Goal: Task Accomplishment & Management: Submit Hours

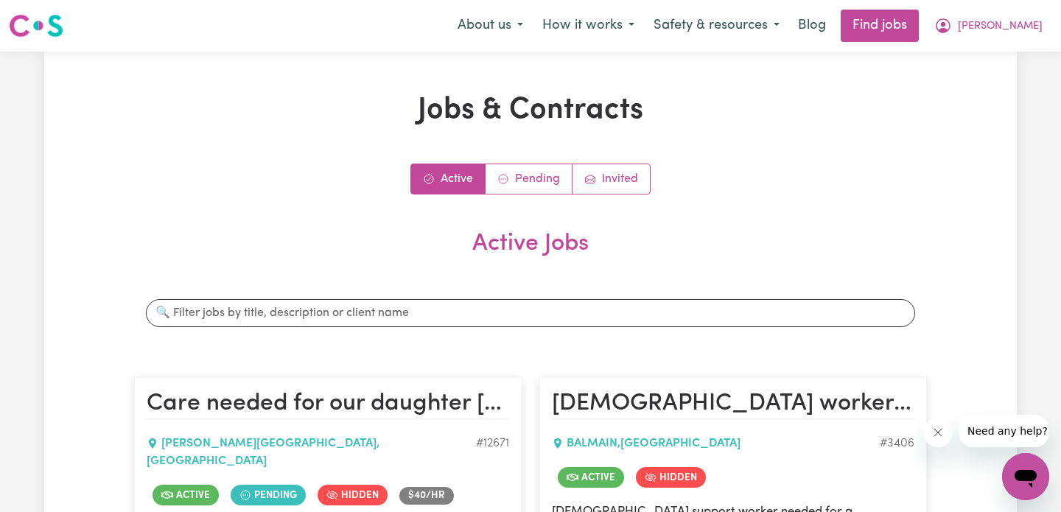
click at [615, 196] on div "Active Pending Invited Active Jobs Search jobs Care needed for our daughter [GE…" at bounding box center [530, 452] width 793 height 576
click at [615, 176] on link "Invited" at bounding box center [611, 178] width 77 height 29
click at [598, 187] on link "Invited" at bounding box center [611, 178] width 77 height 29
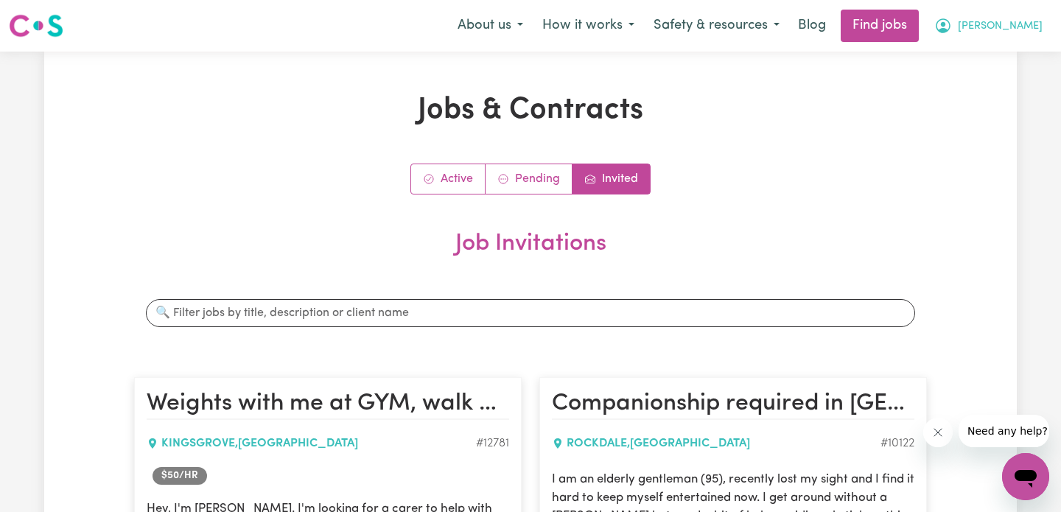
click at [952, 29] on icon "My Account" at bounding box center [943, 26] width 18 height 18
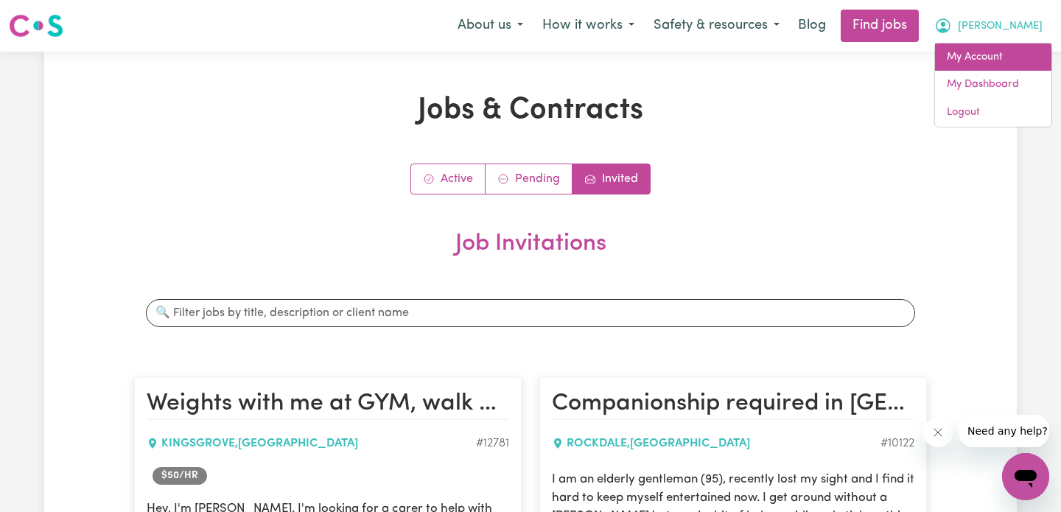
click at [1004, 58] on link "My Account" at bounding box center [993, 57] width 116 height 28
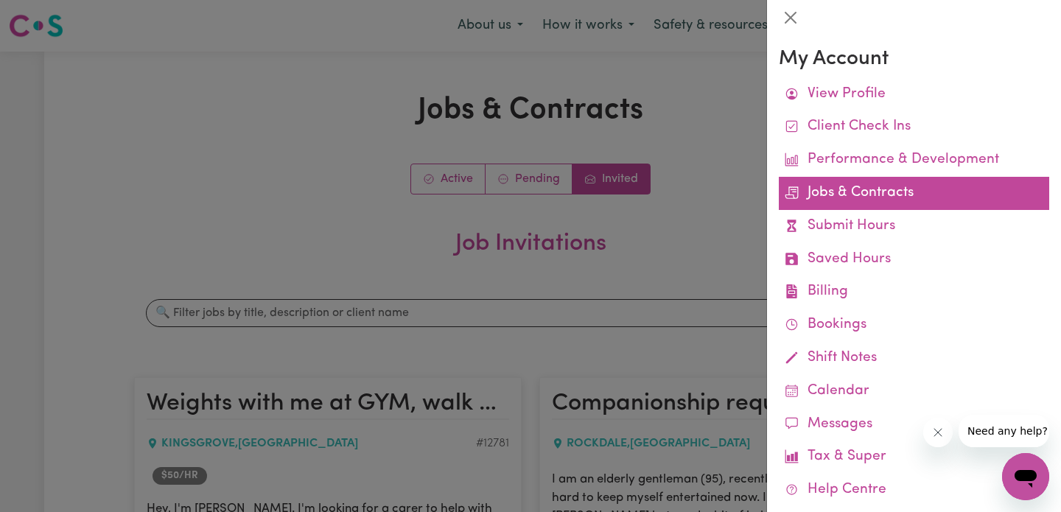
click at [907, 197] on link "Jobs & Contracts" at bounding box center [914, 193] width 270 height 33
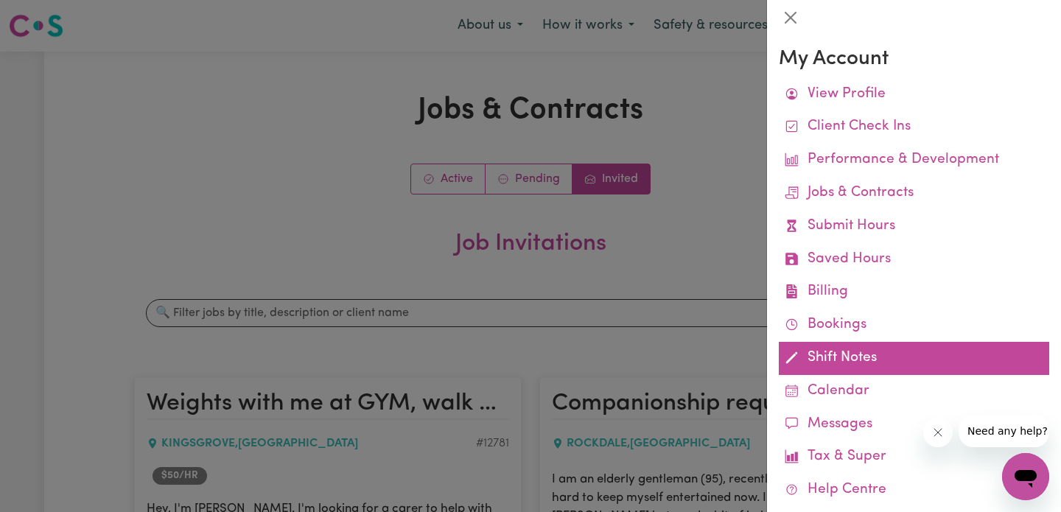
click at [876, 342] on link "Shift Notes" at bounding box center [914, 358] width 270 height 33
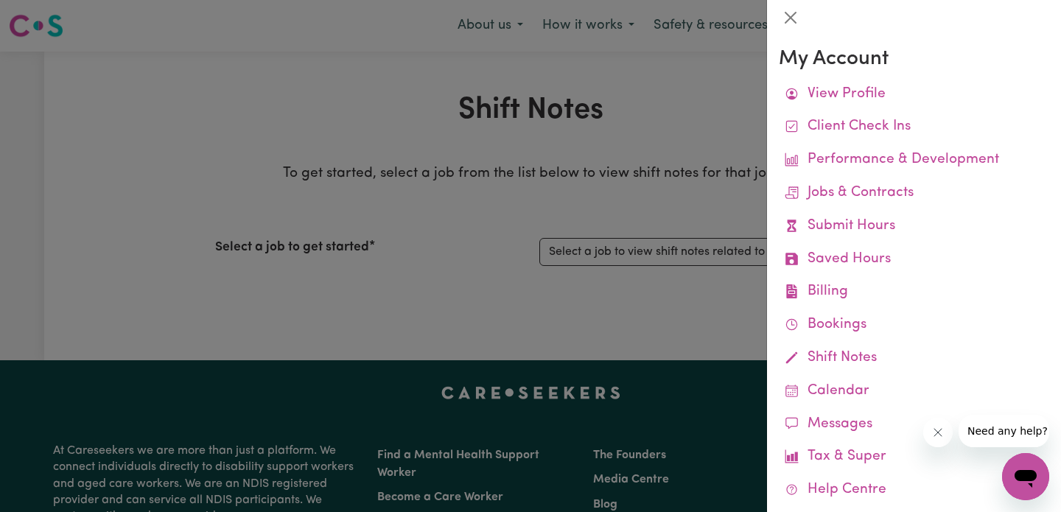
click at [594, 256] on div at bounding box center [530, 256] width 1061 height 512
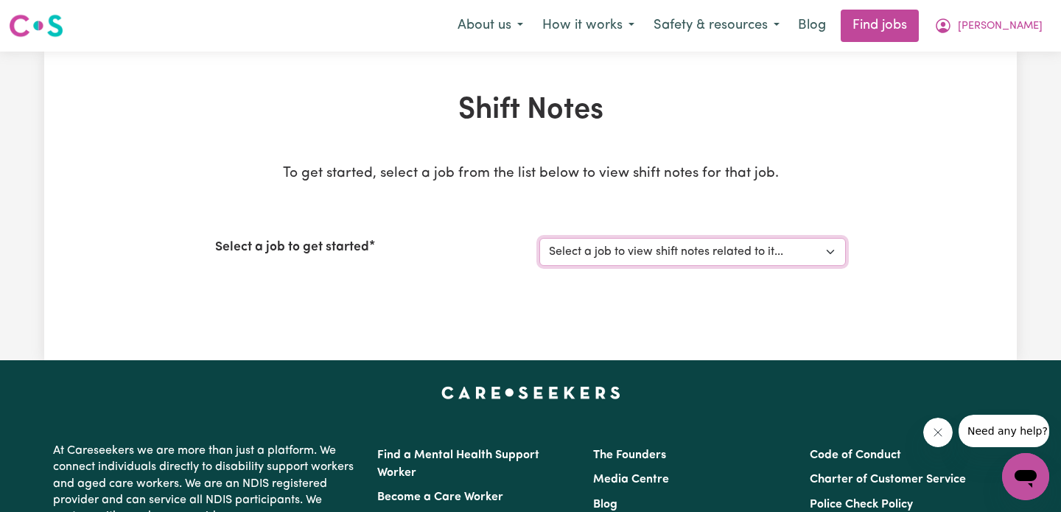
click at [621, 254] on select "Select a job to view shift notes related to it... [Acacia Cork] Care needed for…" at bounding box center [692, 252] width 307 height 28
click at [1027, 1] on nav "Menu About us How it works Safety & resources Blog Find jobs [PERSON_NAME]" at bounding box center [530, 26] width 1061 height 52
click at [1027, 28] on span "[PERSON_NAME]" at bounding box center [1000, 26] width 85 height 16
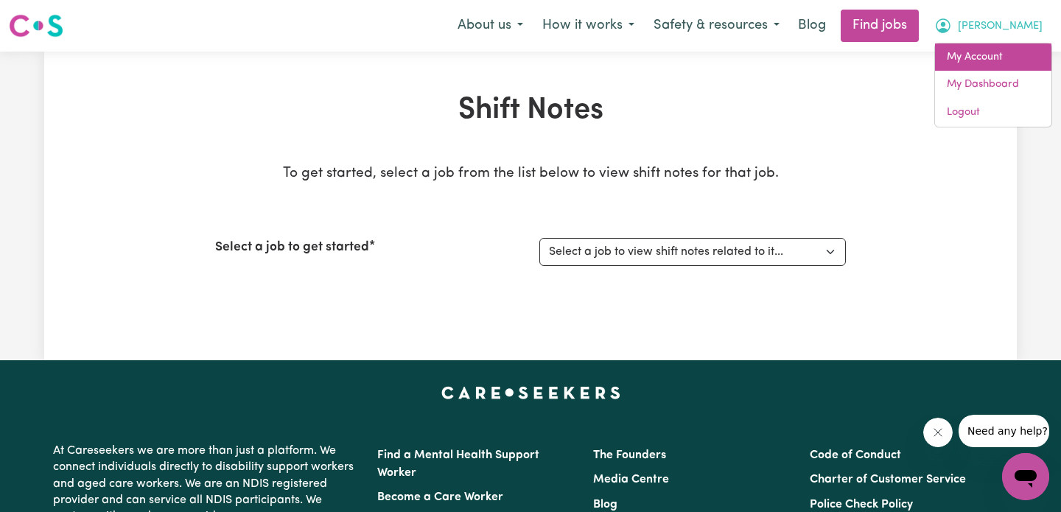
click at [973, 63] on link "My Account" at bounding box center [993, 57] width 116 height 28
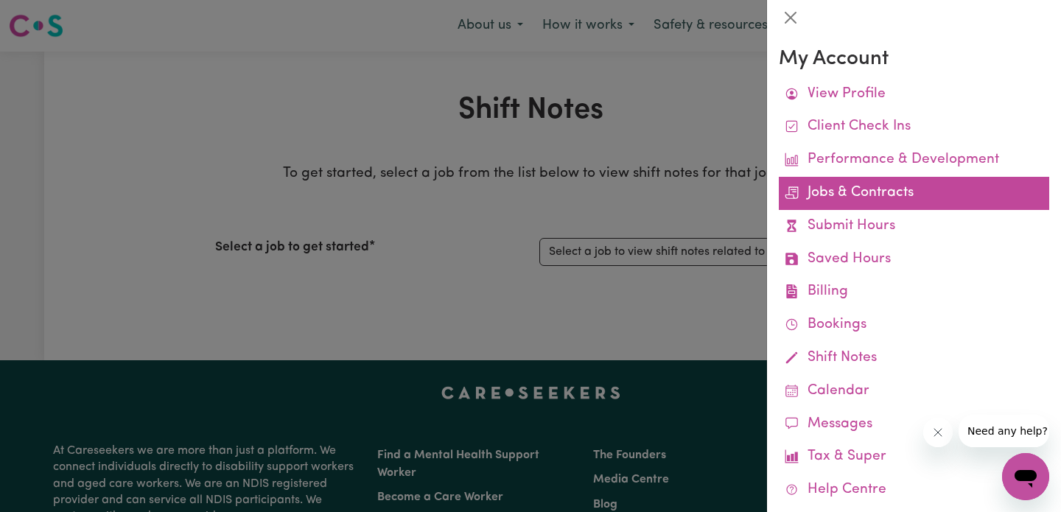
click at [871, 201] on link "Jobs & Contracts" at bounding box center [914, 193] width 270 height 33
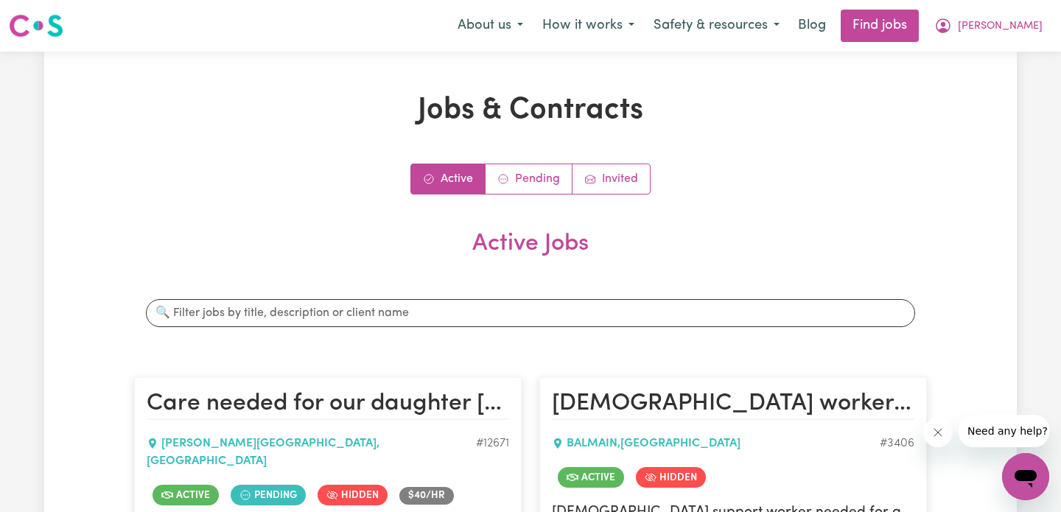
click at [546, 196] on div "Active Pending Invited Active Jobs Search jobs Care needed for our daughter [GE…" at bounding box center [530, 470] width 793 height 613
click at [546, 172] on link "Pending" at bounding box center [529, 178] width 87 height 29
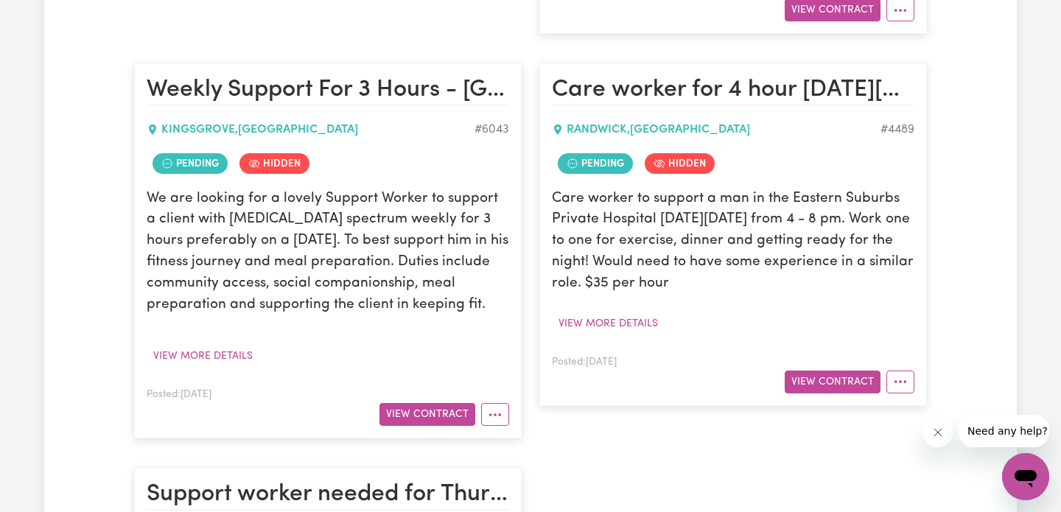
scroll to position [674, 0]
click at [438, 402] on button "View Contract" at bounding box center [428, 413] width 96 height 23
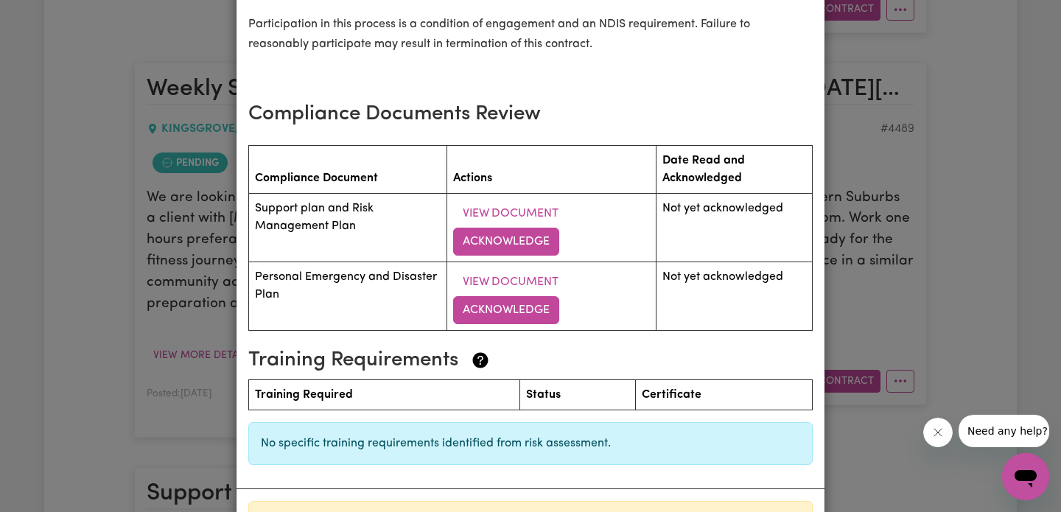
scroll to position [2273, 0]
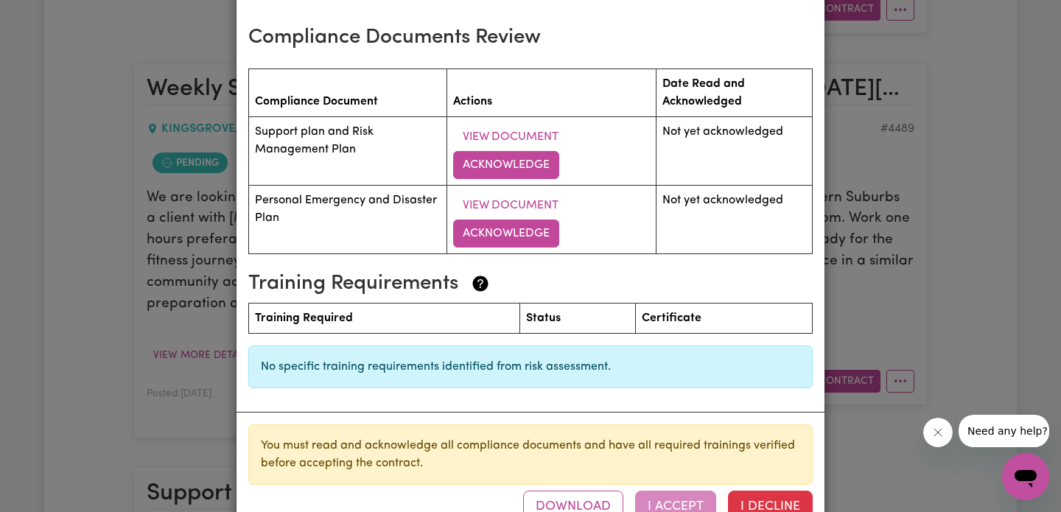
click at [695, 491] on div "Download I Accept I Decline" at bounding box center [668, 507] width 290 height 32
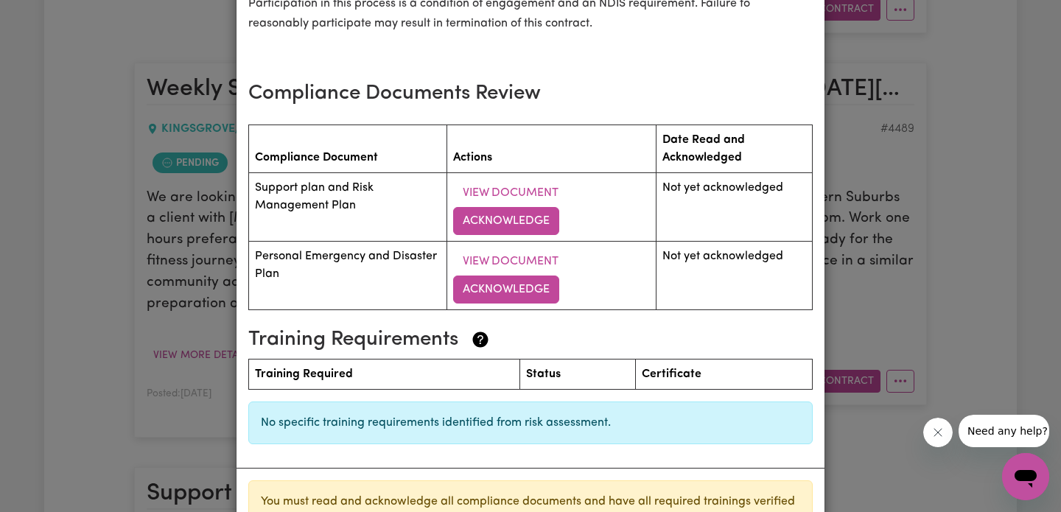
scroll to position [2209, 0]
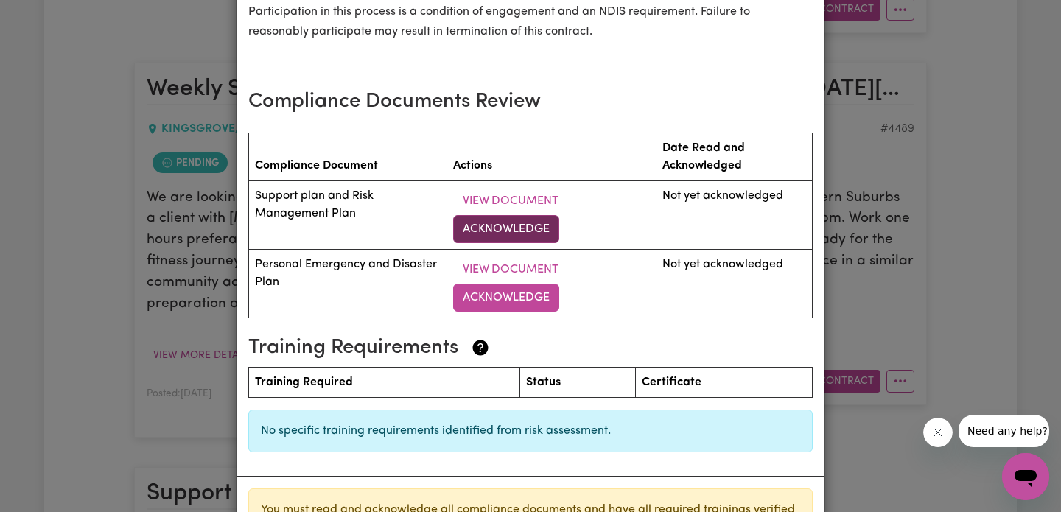
click at [503, 215] on button "Acknowledge" at bounding box center [506, 229] width 106 height 28
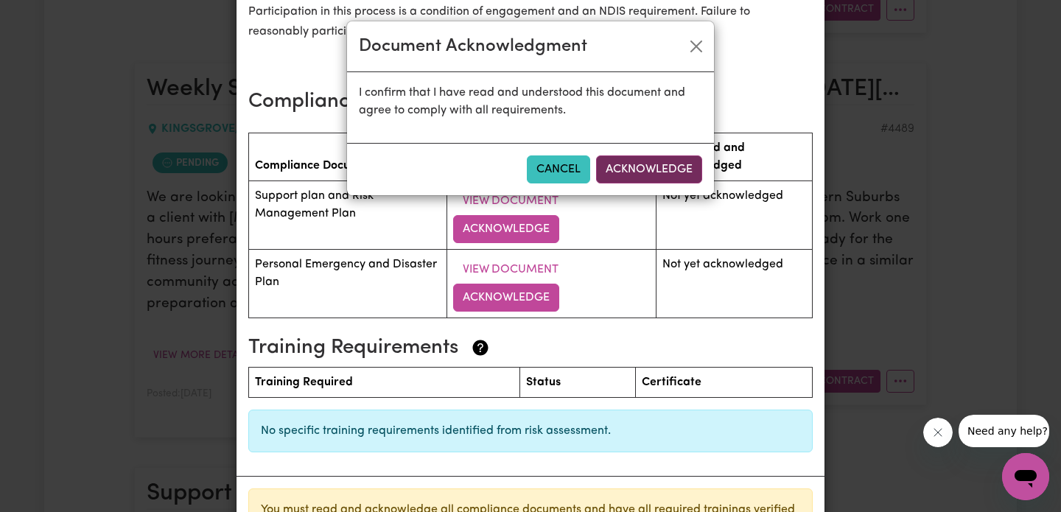
click at [621, 172] on button "Acknowledge" at bounding box center [649, 169] width 106 height 28
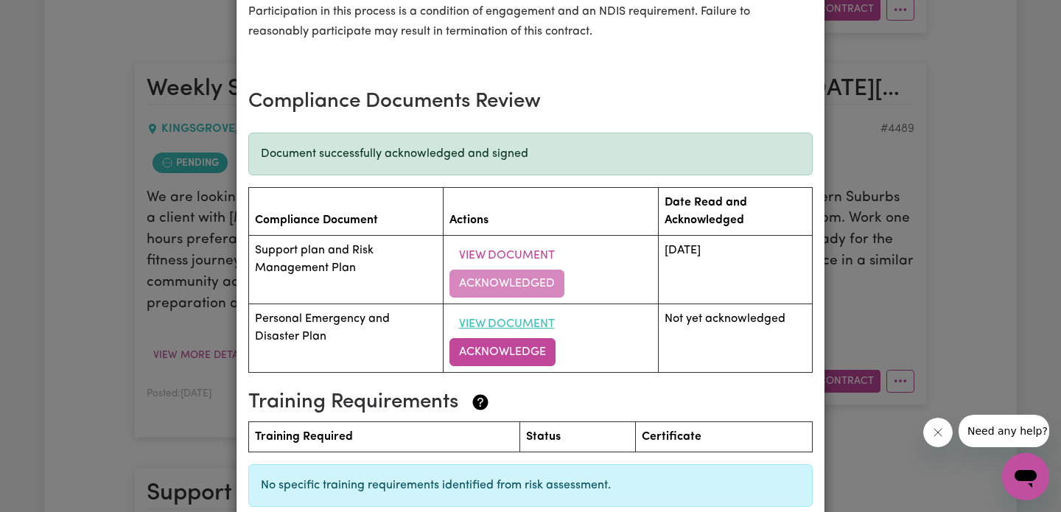
click at [506, 310] on button "View Document" at bounding box center [507, 324] width 115 height 28
click at [502, 338] on button "Acknowledge" at bounding box center [503, 352] width 106 height 28
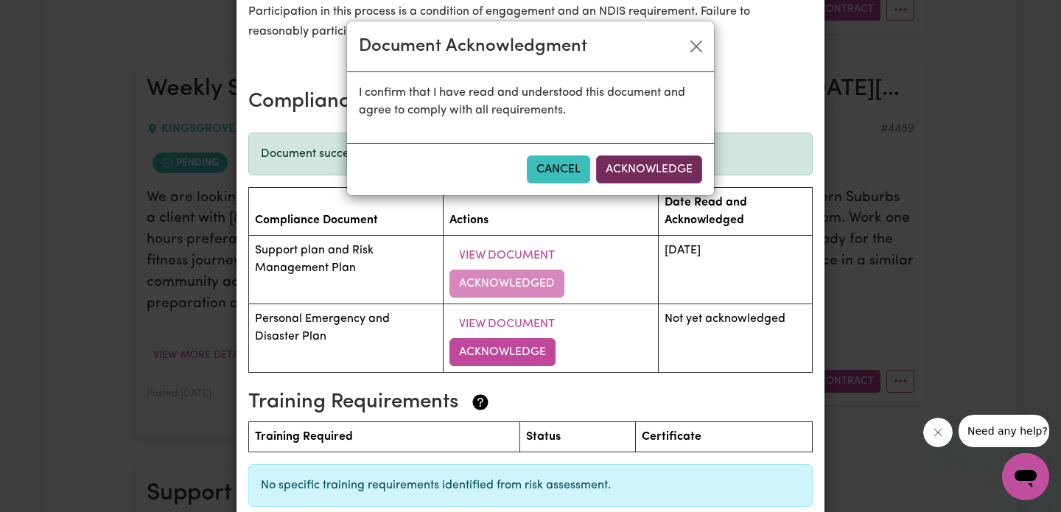
click at [621, 165] on button "Acknowledge" at bounding box center [649, 169] width 106 height 28
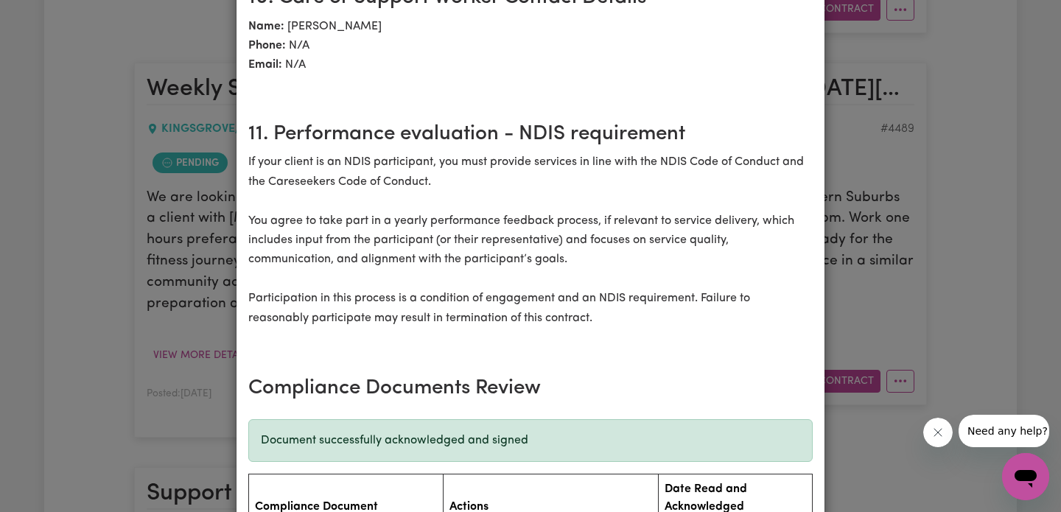
scroll to position [2262, 0]
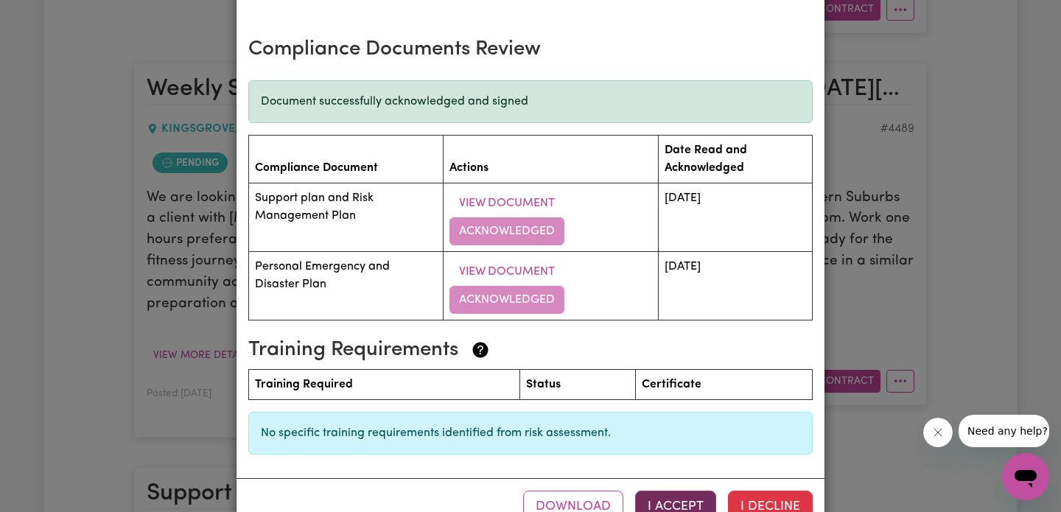
click at [656, 491] on button "I Accept" at bounding box center [675, 507] width 81 height 32
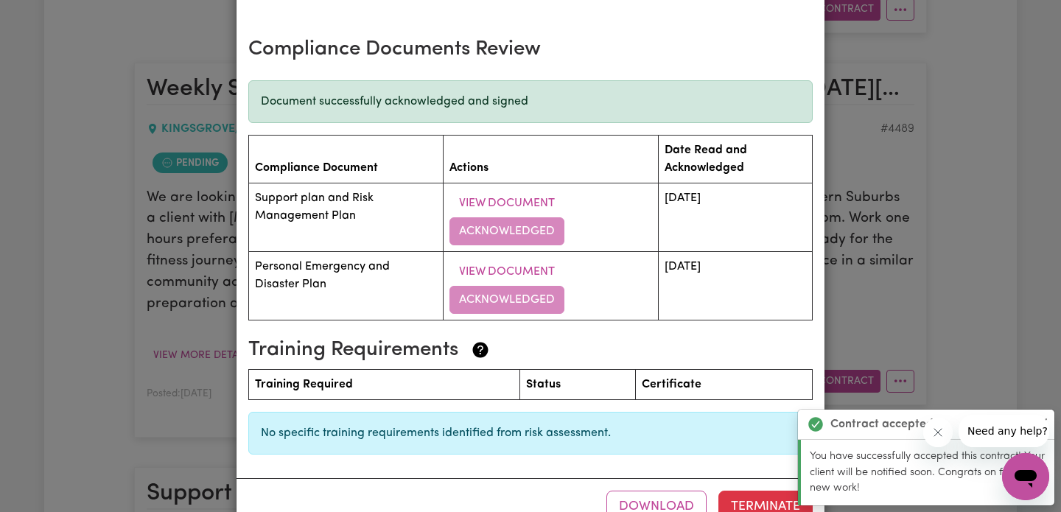
click at [888, 212] on div "Weekly Support For 3 Hours - [GEOGRAPHIC_DATA], [GEOGRAPHIC_DATA] Contract term…" at bounding box center [530, 256] width 1061 height 512
click at [885, 164] on div "Weekly Support For 3 Hours - [GEOGRAPHIC_DATA], [GEOGRAPHIC_DATA] Contract term…" at bounding box center [530, 256] width 1061 height 512
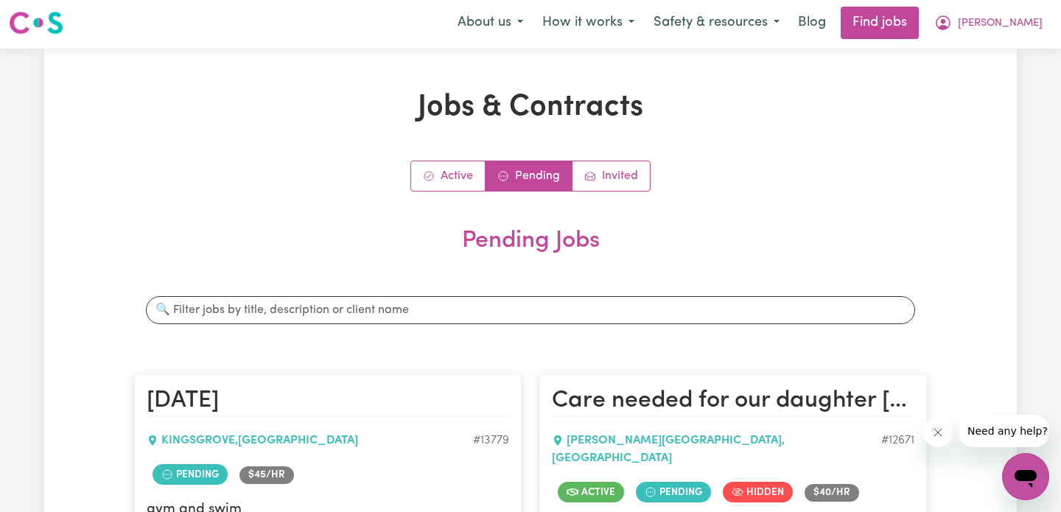
scroll to position [0, 0]
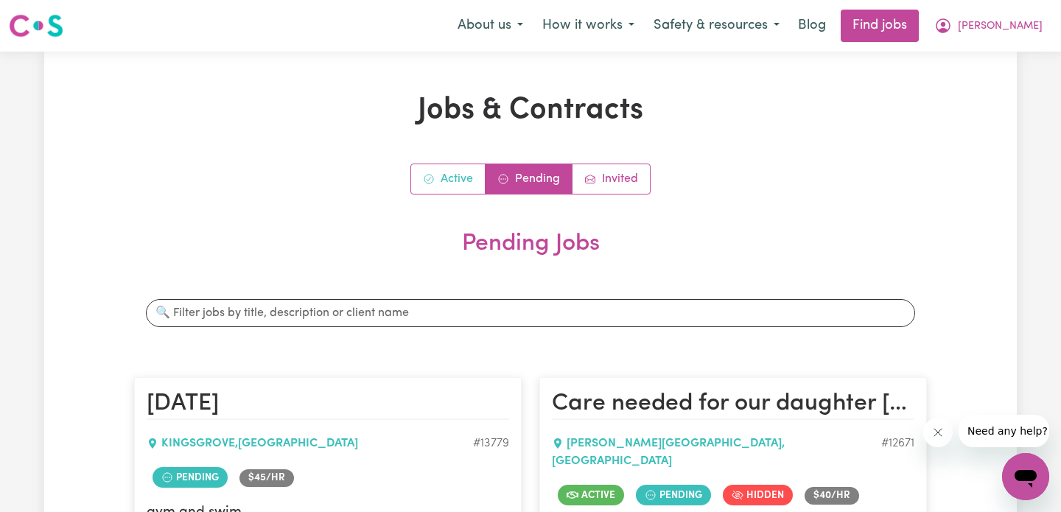
click at [450, 176] on link "Active" at bounding box center [448, 178] width 74 height 29
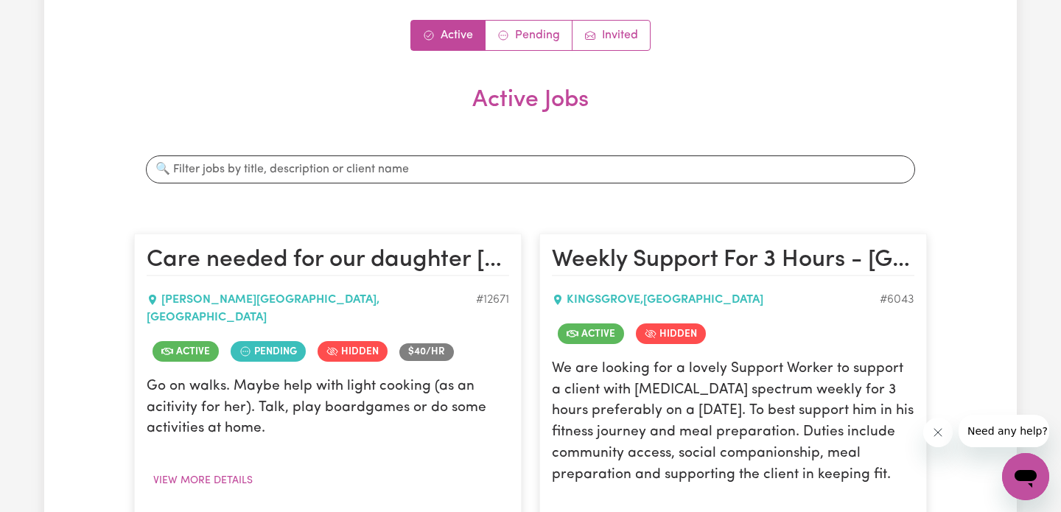
scroll to position [121, 0]
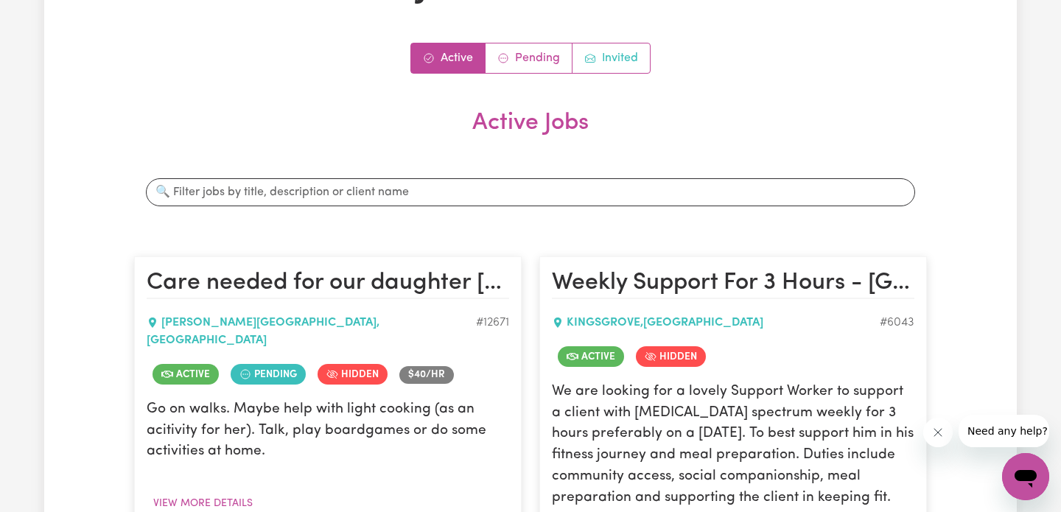
click at [602, 65] on link "Invited" at bounding box center [611, 57] width 77 height 29
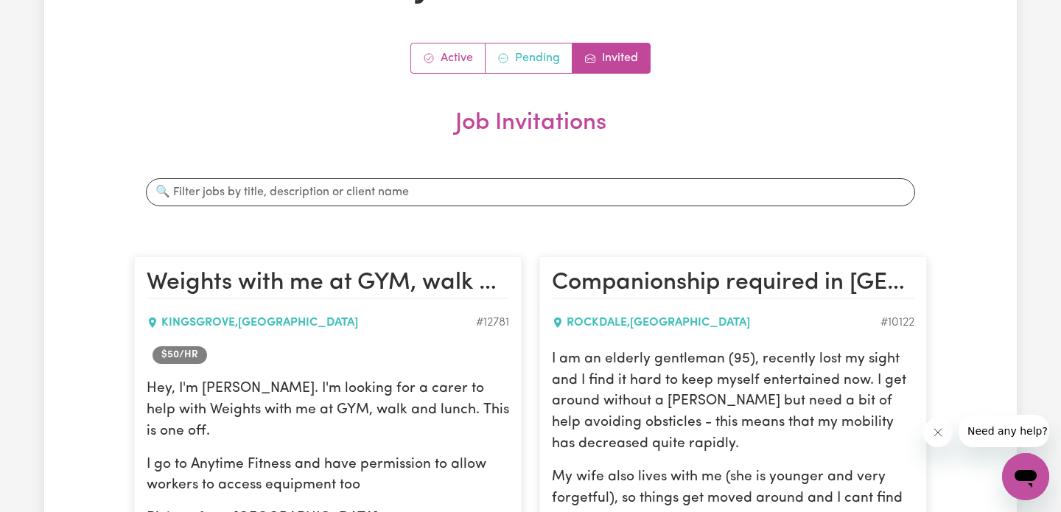
scroll to position [0, 0]
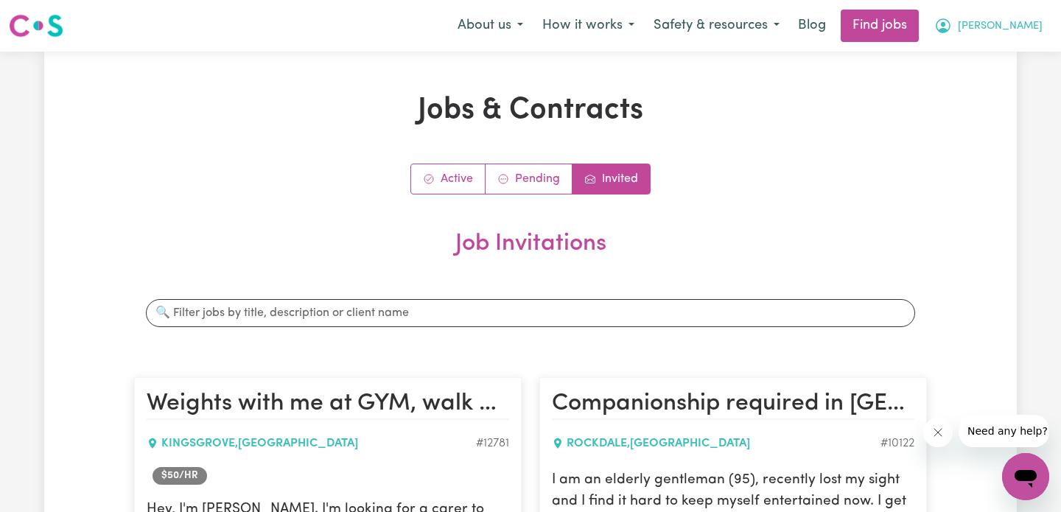
click at [952, 27] on icon "My Account" at bounding box center [943, 26] width 18 height 18
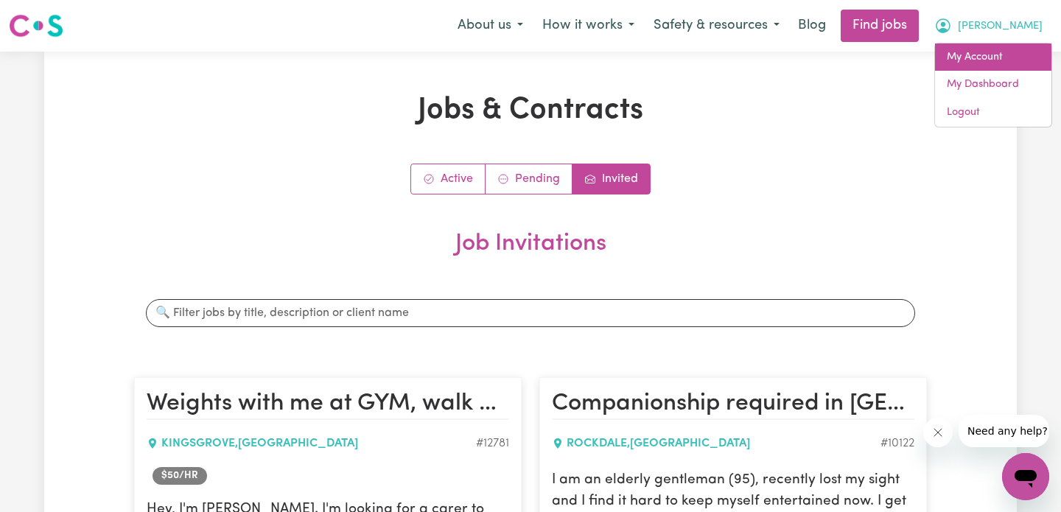
click at [1004, 60] on link "My Account" at bounding box center [993, 57] width 116 height 28
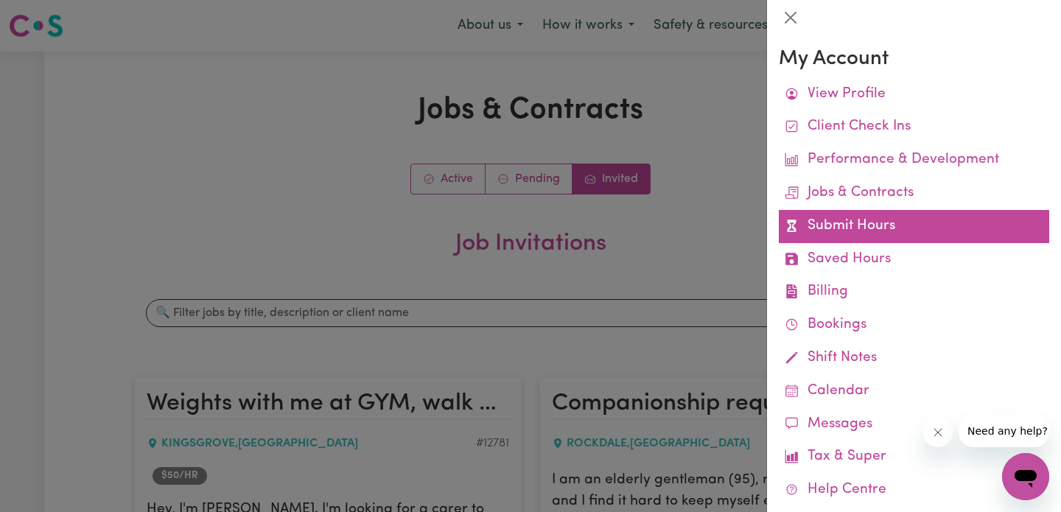
click at [901, 226] on link "Submit Hours" at bounding box center [914, 226] width 270 height 33
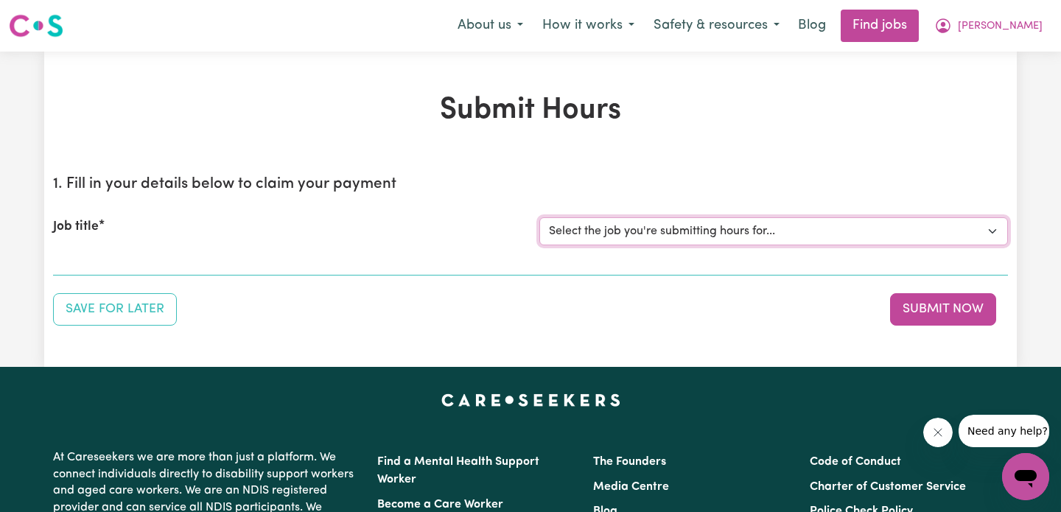
click at [716, 240] on select "Select the job you're submitting hours for... [Acacia Cork] Care needed for our…" at bounding box center [773, 231] width 469 height 28
select select "6043"
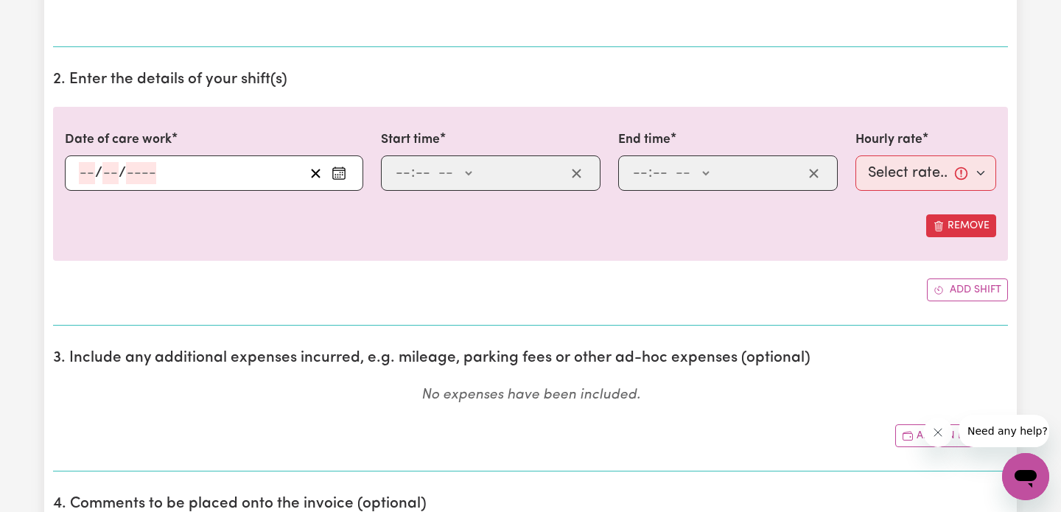
scroll to position [427, 0]
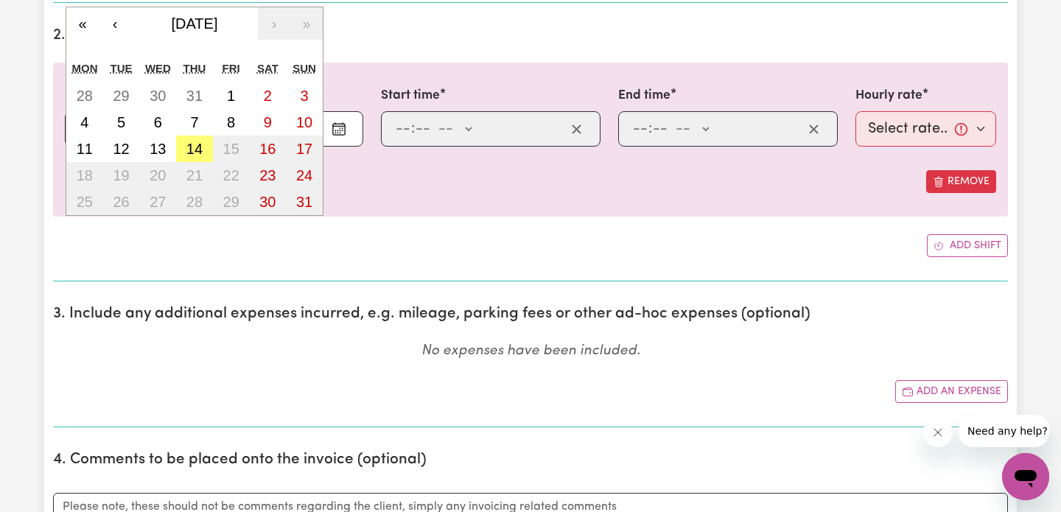
click at [80, 130] on div "/ / « ‹ [DATE] › » Mon Tue Wed Thu Fri Sat Sun 28 29 30 31 1 2 3 4 5 6 7 8 9 10…" at bounding box center [214, 128] width 298 height 35
click at [88, 150] on abbr "11" at bounding box center [85, 149] width 16 height 16
type input "[DATE]"
type input "11"
type input "8"
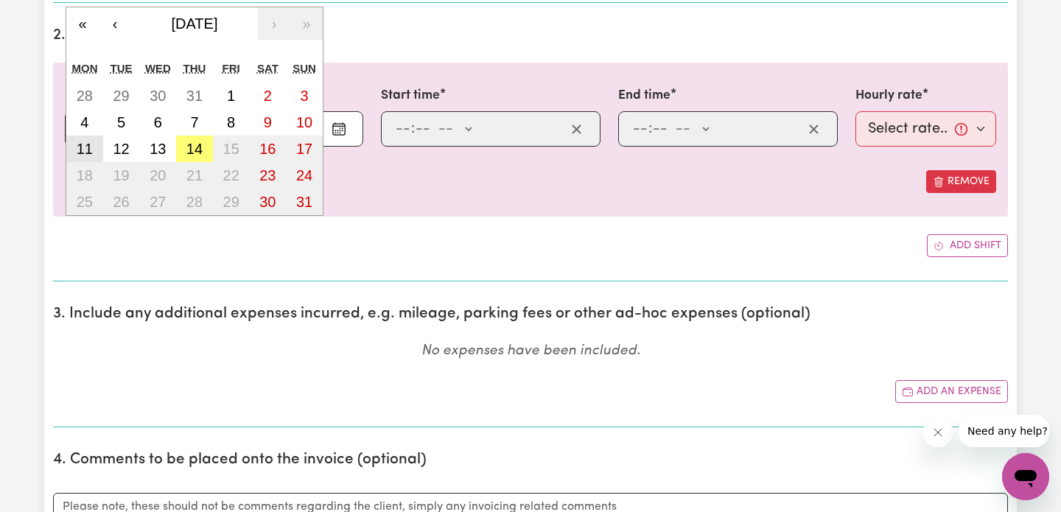
type input "2025"
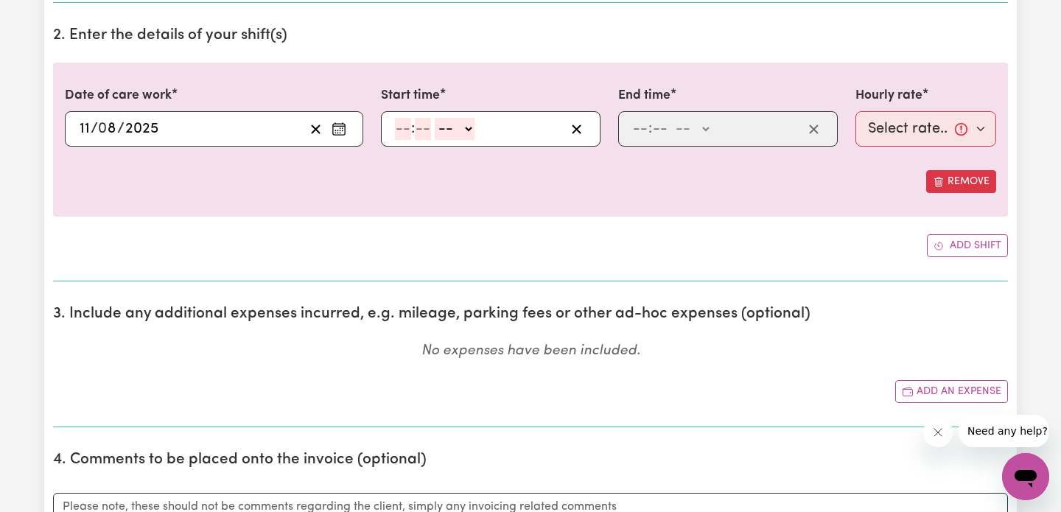
click at [397, 131] on input "number" at bounding box center [403, 129] width 16 height 22
type input "8"
type input "30"
click at [449, 125] on select "-- AM PM" at bounding box center [451, 129] width 40 height 22
select select "am"
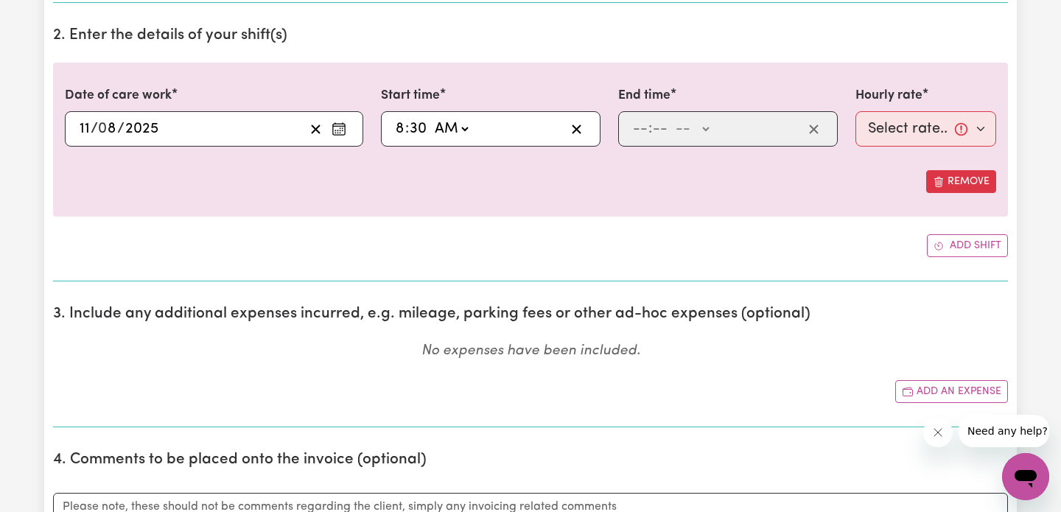
type input "08:30"
click at [631, 127] on div ": -- AM PM" at bounding box center [717, 129] width 172 height 22
type input "10"
type input "30"
click at [697, 127] on select "-- AM PM" at bounding box center [694, 129] width 40 height 22
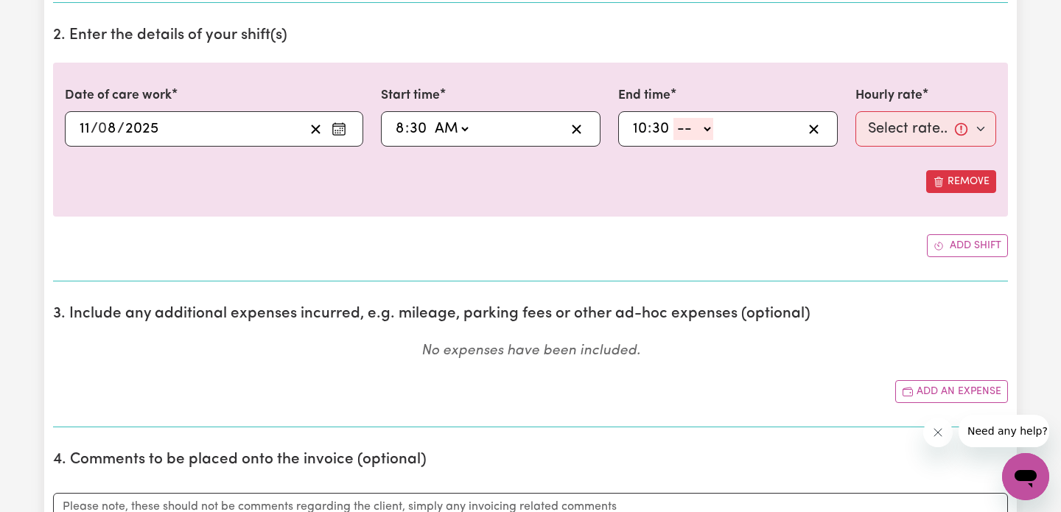
select select "pm"
type input "22:30"
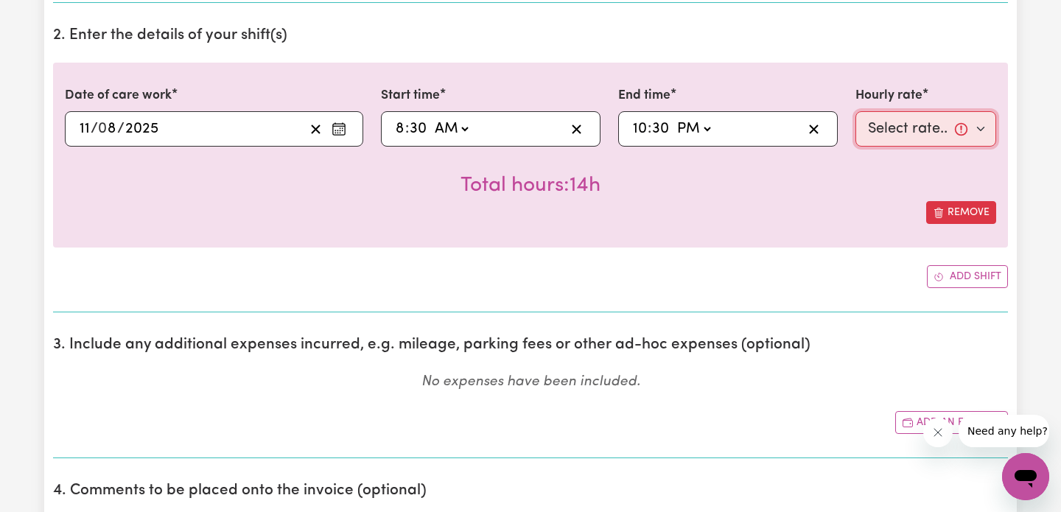
click at [912, 122] on select "Select rate... $50.00 (Weekday) $50.00 ([DATE]) $50.00 ([DATE]) $50.00 (Public …" at bounding box center [926, 128] width 141 height 35
select select "50-Weekday"
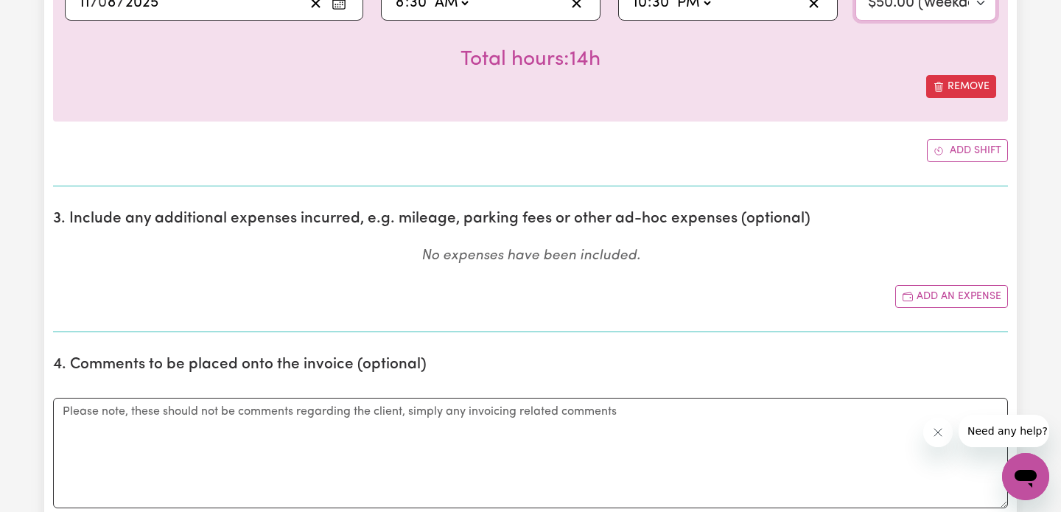
scroll to position [574, 0]
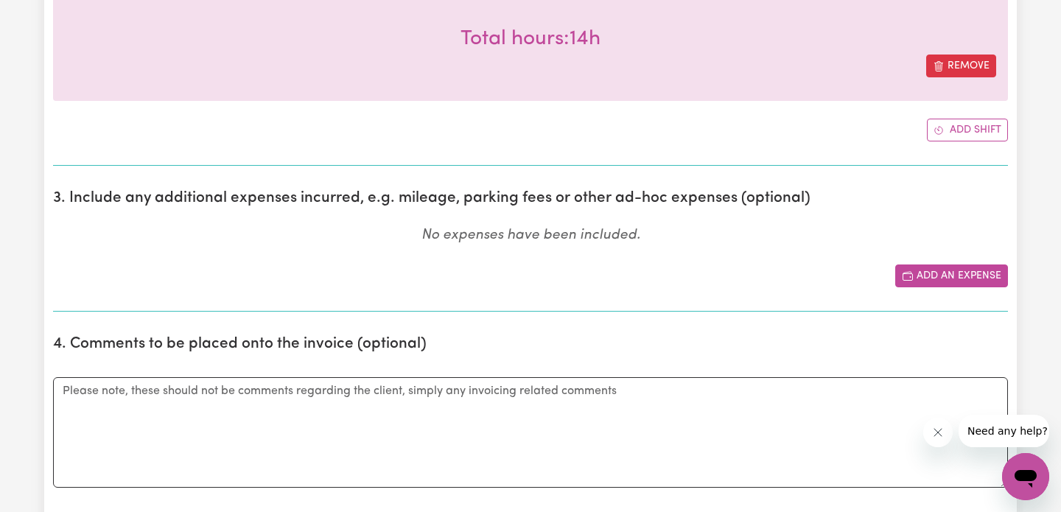
click at [909, 281] on icon "Add another expense" at bounding box center [908, 276] width 12 height 12
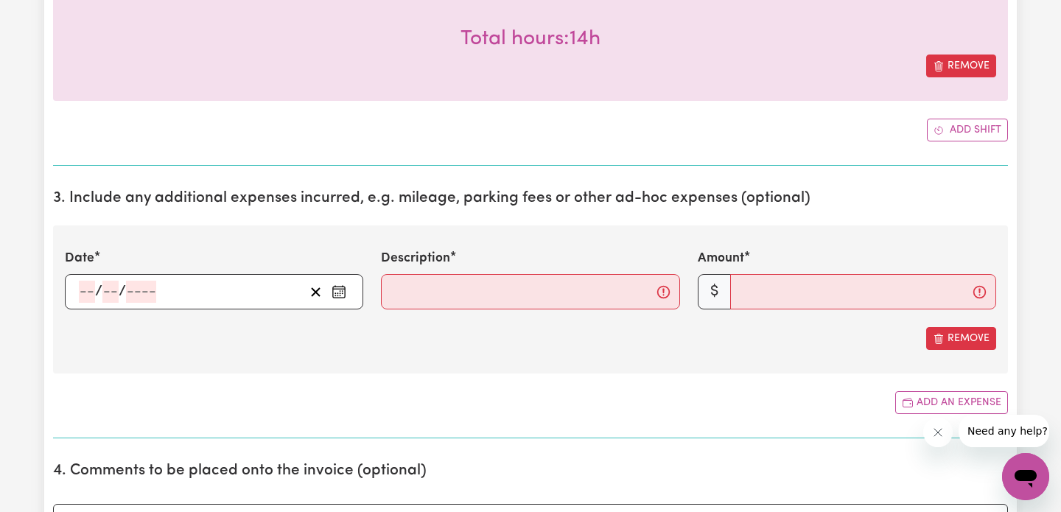
click at [97, 298] on span "/" at bounding box center [98, 292] width 7 height 16
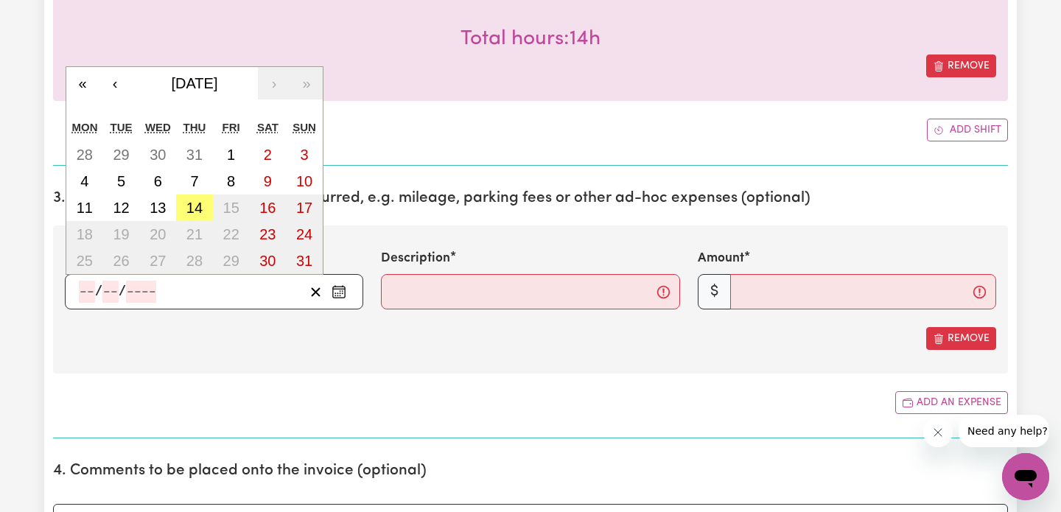
click at [88, 298] on input "number" at bounding box center [87, 292] width 16 height 22
click at [81, 205] on abbr "11" at bounding box center [85, 208] width 16 height 16
type input "[DATE]"
type input "11"
type input "8"
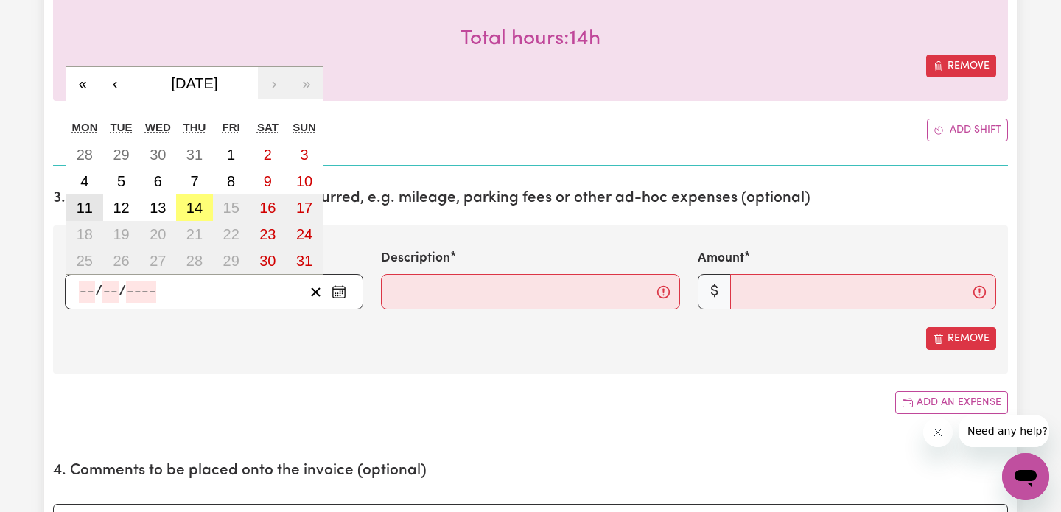
type input "2025"
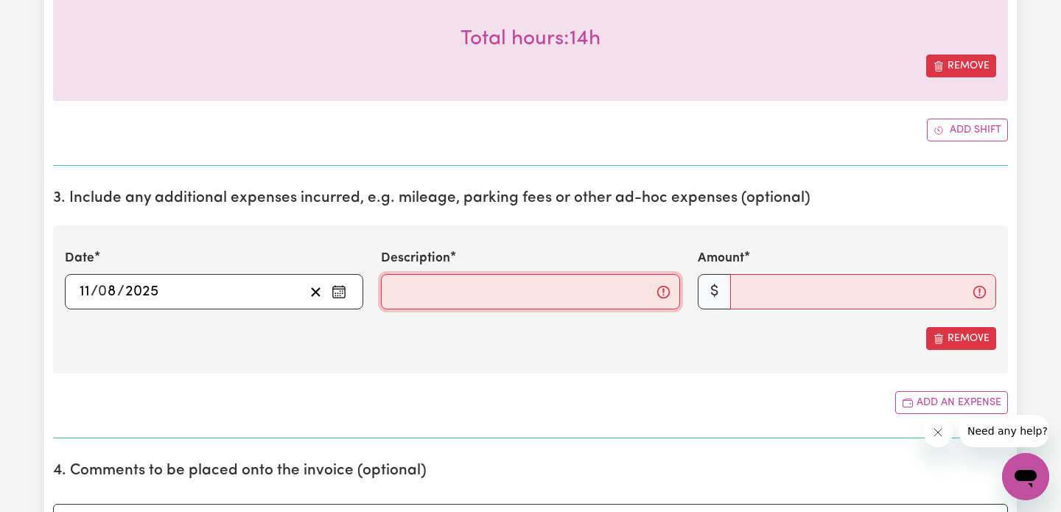
click at [433, 284] on input "Description" at bounding box center [530, 291] width 298 height 35
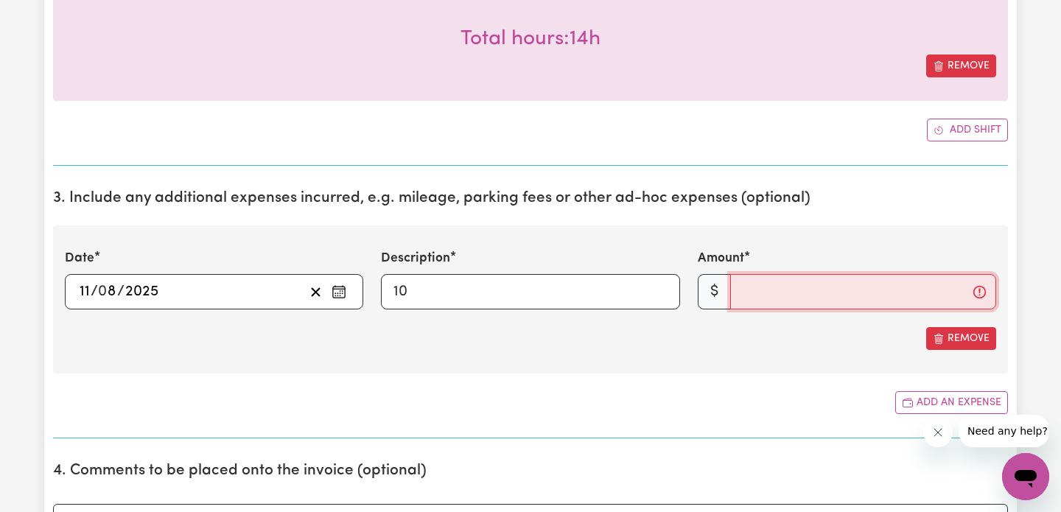
click at [783, 286] on input "Amount" at bounding box center [863, 291] width 266 height 35
click at [468, 291] on input "10" at bounding box center [530, 291] width 298 height 35
type input "Mileage"
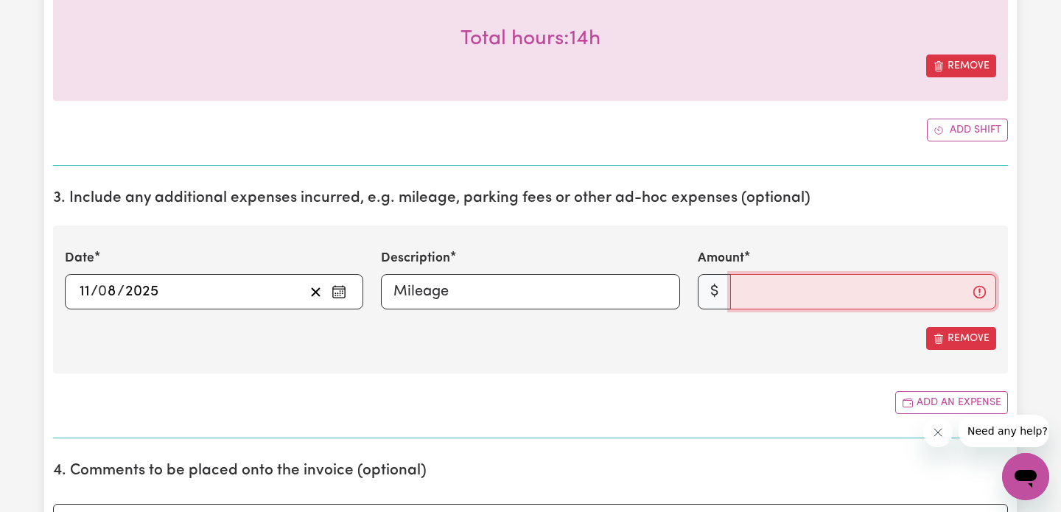
click at [769, 290] on input "Amount" at bounding box center [863, 291] width 266 height 35
type input "1"
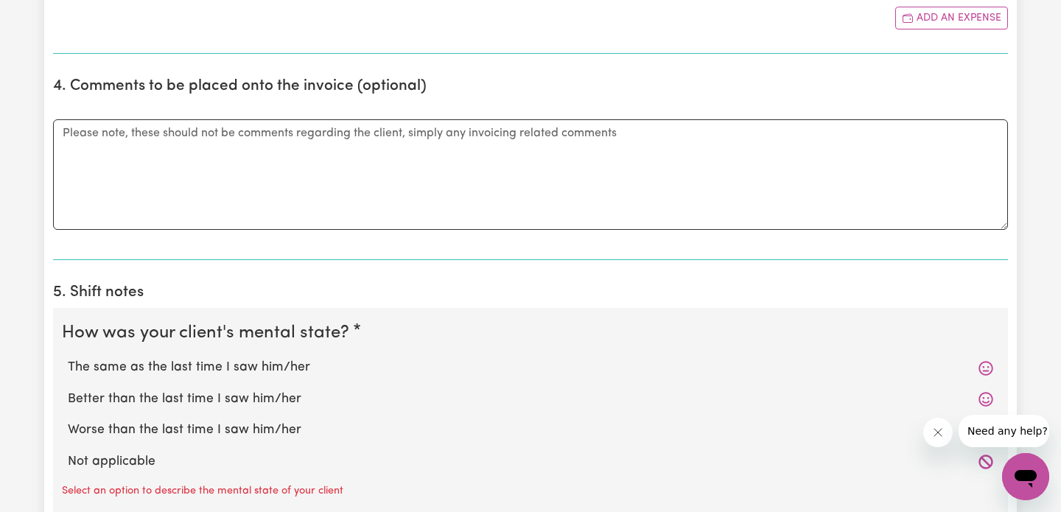
scroll to position [1104, 0]
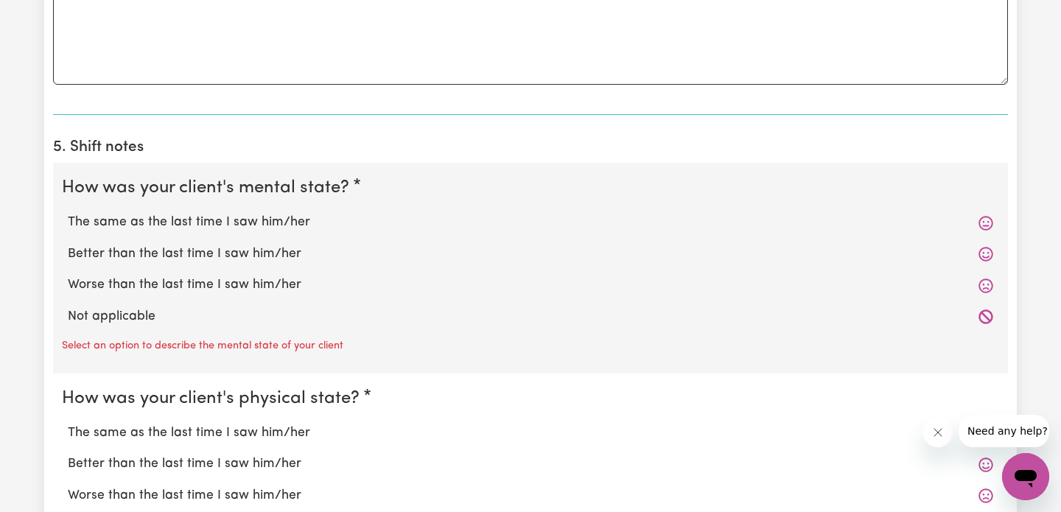
type input "10"
click at [370, 259] on label "Better than the last time I saw him/her" at bounding box center [531, 254] width 926 height 19
click at [68, 245] on input "Better than the last time I saw him/her" at bounding box center [67, 244] width 1 height 1
radio input "true"
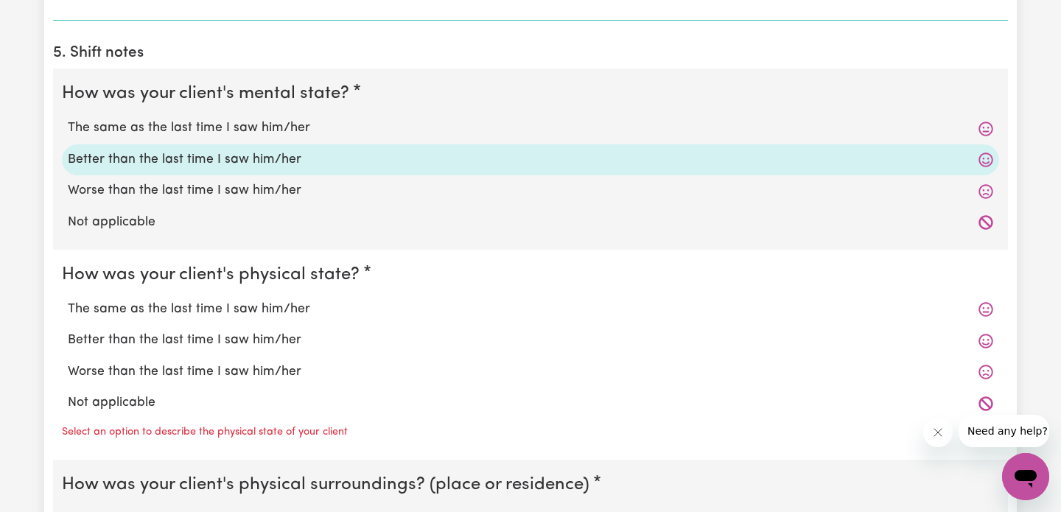
click at [286, 339] on label "Better than the last time I saw him/her" at bounding box center [531, 340] width 926 height 19
click at [68, 331] on input "Better than the last time I saw him/her" at bounding box center [67, 330] width 1 height 1
radio input "true"
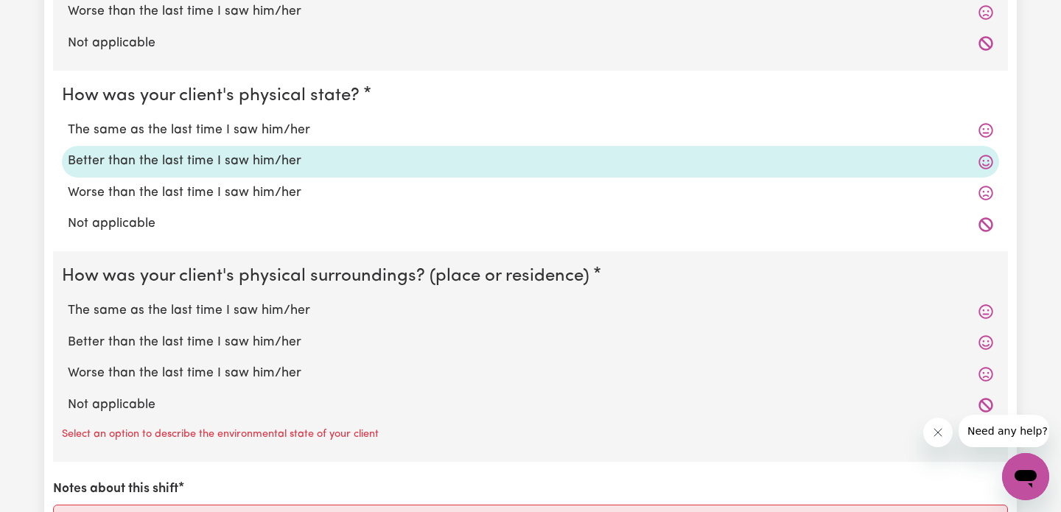
scroll to position [1379, 0]
click at [222, 402] on label "Not applicable" at bounding box center [531, 403] width 926 height 19
click at [68, 394] on input "Not applicable" at bounding box center [67, 394] width 1 height 1
radio input "true"
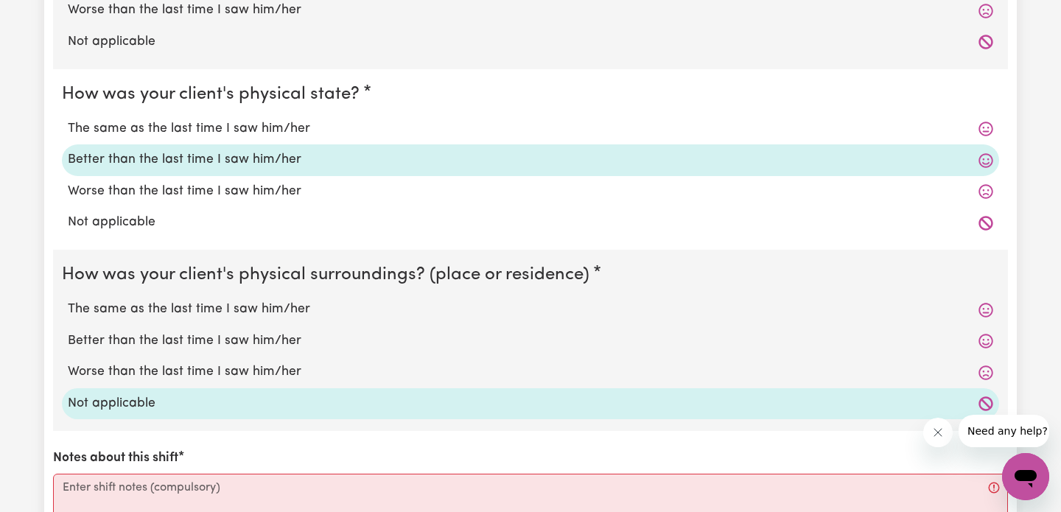
click at [237, 311] on label "The same as the last time I saw him/her" at bounding box center [531, 309] width 926 height 19
click at [68, 300] on input "The same as the last time I saw him/her" at bounding box center [67, 299] width 1 height 1
radio input "true"
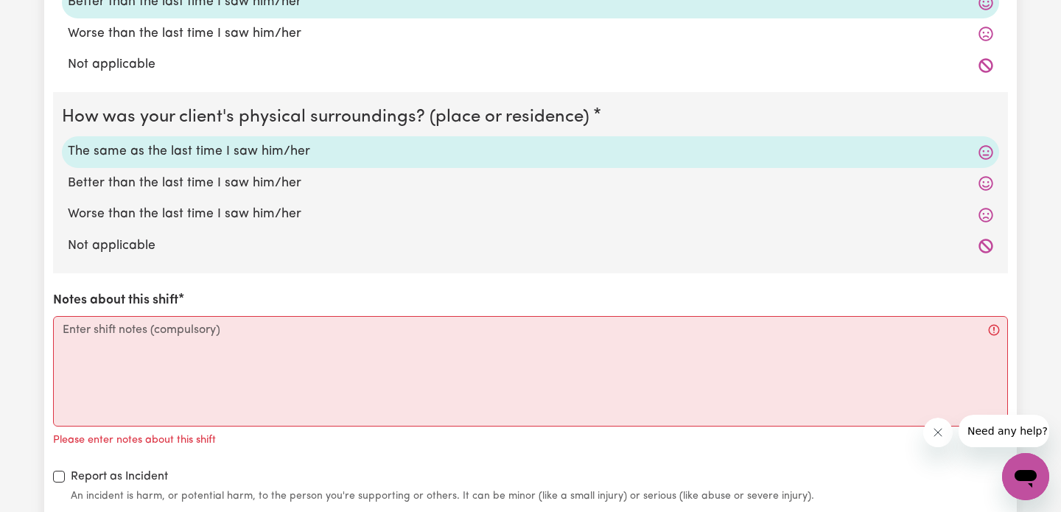
scroll to position [1541, 0]
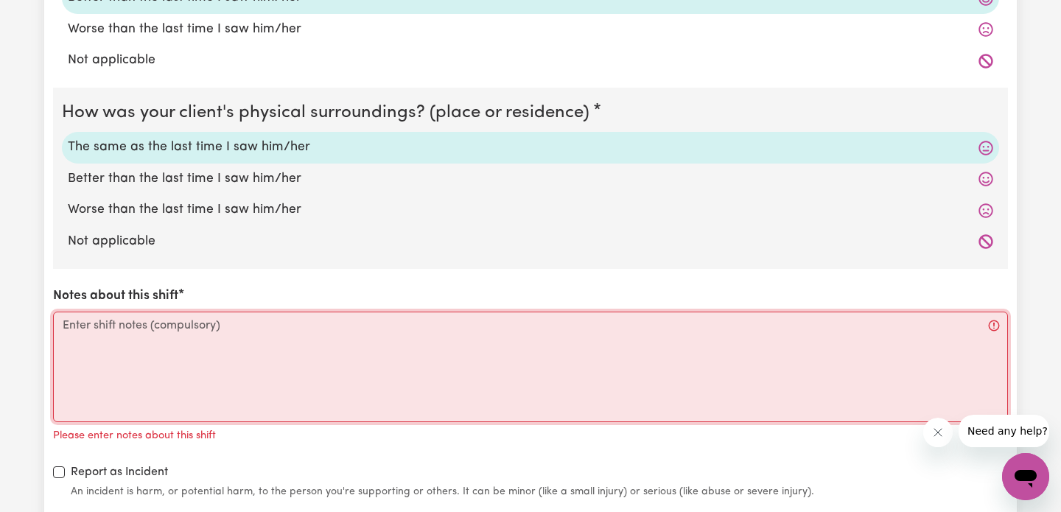
click at [242, 348] on textarea "Notes about this shift" at bounding box center [530, 367] width 955 height 111
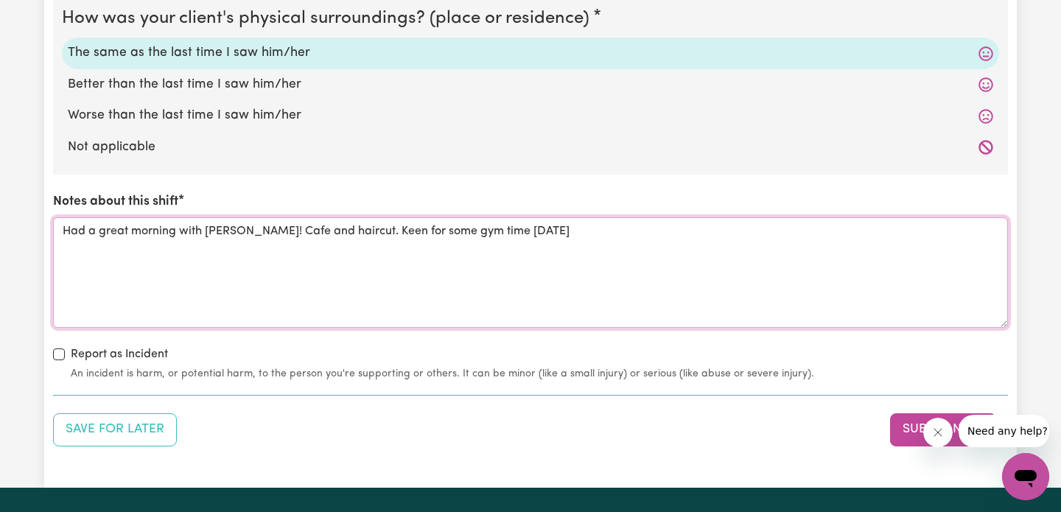
scroll to position [1652, 0]
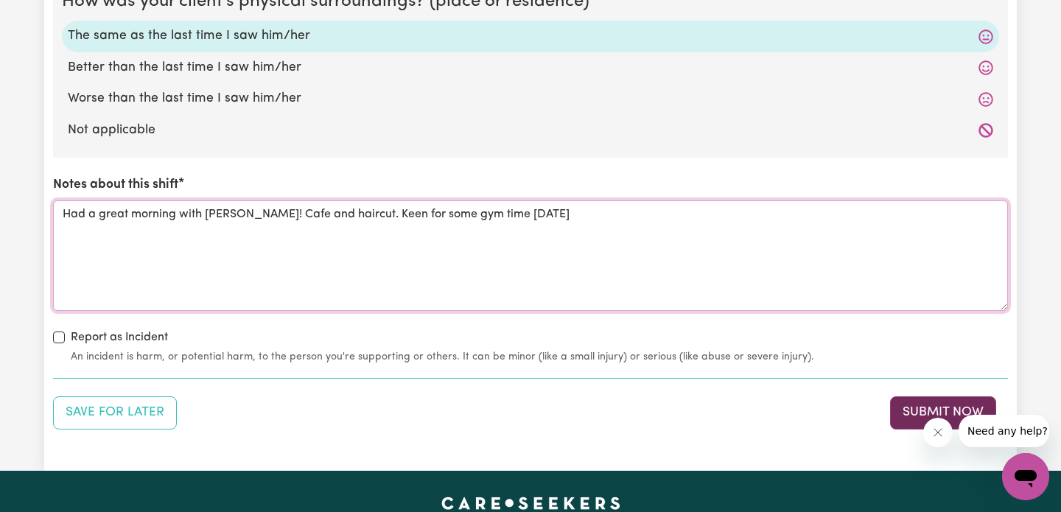
type textarea "Had a great morning with [PERSON_NAME]! Cafe and haircut. Keen for some gym tim…"
click at [898, 409] on button "Submit Now" at bounding box center [943, 412] width 106 height 32
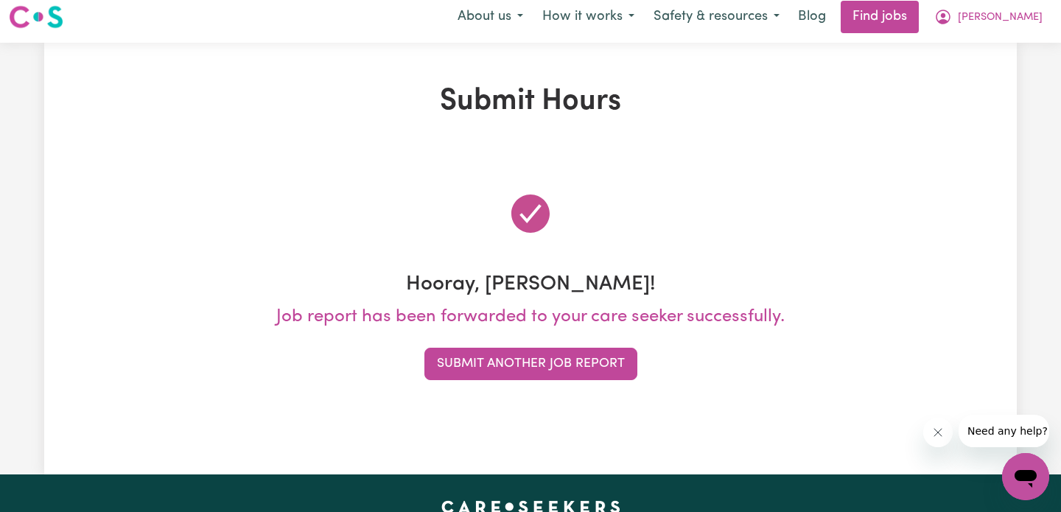
scroll to position [0, 0]
